Goal: Information Seeking & Learning: Learn about a topic

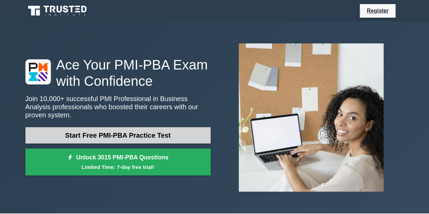
click at [143, 131] on link "Start Free PMI-PBA Practice Test" at bounding box center [117, 135] width 185 height 16
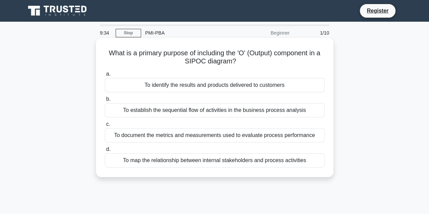
click at [165, 133] on div "To document the metrics and measurements used to evaluate process performance" at bounding box center [215, 135] width 220 height 14
click at [105, 126] on input "c. To document the metrics and measurements used to evaluate process performance" at bounding box center [105, 124] width 0 height 4
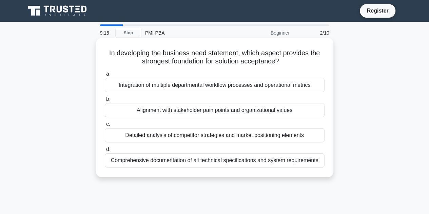
click at [126, 157] on div "Comprehensive documentation of all technical specifications and system requirem…" at bounding box center [215, 160] width 220 height 14
click at [105, 152] on input "d. Comprehensive documentation of all technical specifications and system requi…" at bounding box center [105, 149] width 0 height 4
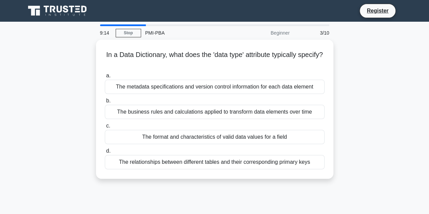
click at [346, 97] on div "In a Data Dictionary, what does the 'data type' attribute typically specify? .s…" at bounding box center [214, 113] width 386 height 147
